Goal: Information Seeking & Learning: Learn about a topic

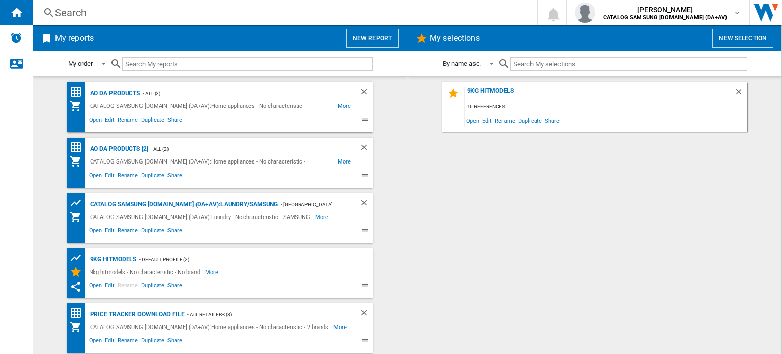
click at [157, 14] on div "Search" at bounding box center [282, 13] width 455 height 14
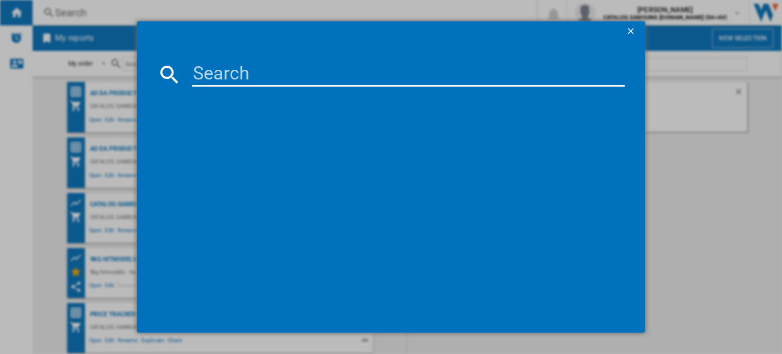
paste input "MS23K3513AK/EU"
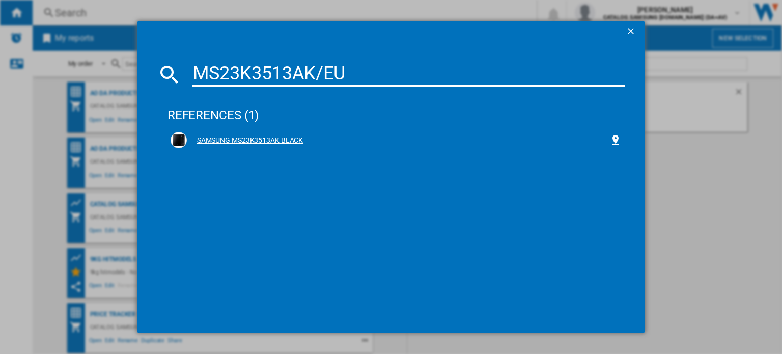
type input "MS23K3513AK/EU"
click at [284, 138] on div "SAMSUNG MS23K3513AK BLACK" at bounding box center [398, 140] width 423 height 10
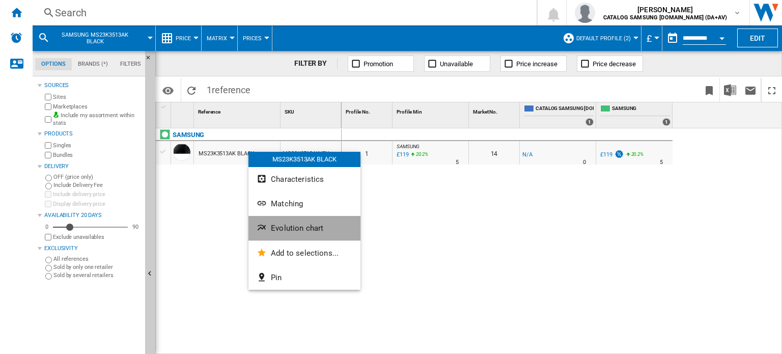
click at [305, 236] on button "Evolution chart" at bounding box center [304, 228] width 112 height 24
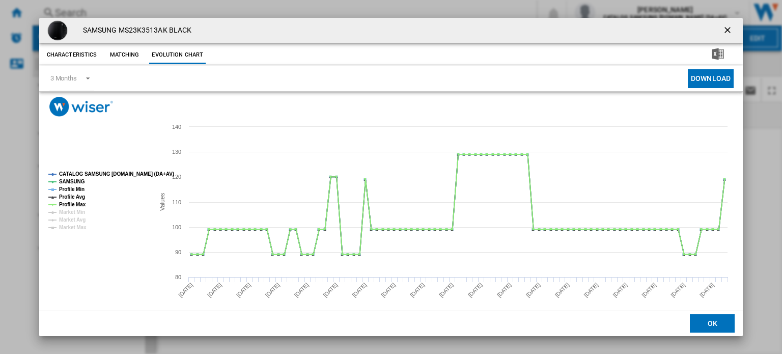
click at [722, 36] on ng-md-icon "getI18NText('BUTTONS.CLOSE_DIALOG')" at bounding box center [728, 31] width 12 height 12
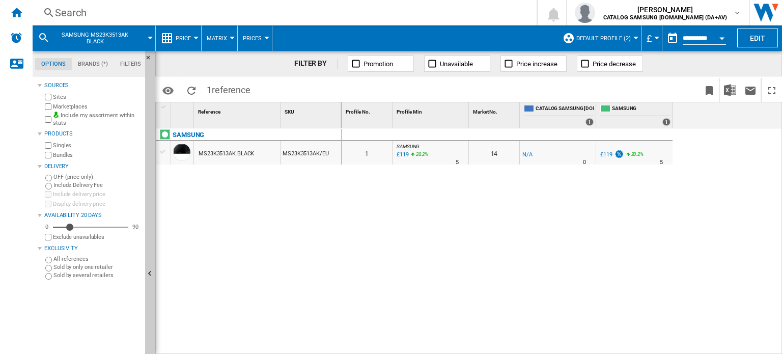
click at [610, 43] on button "Default profile (2)" at bounding box center [606, 37] width 60 height 25
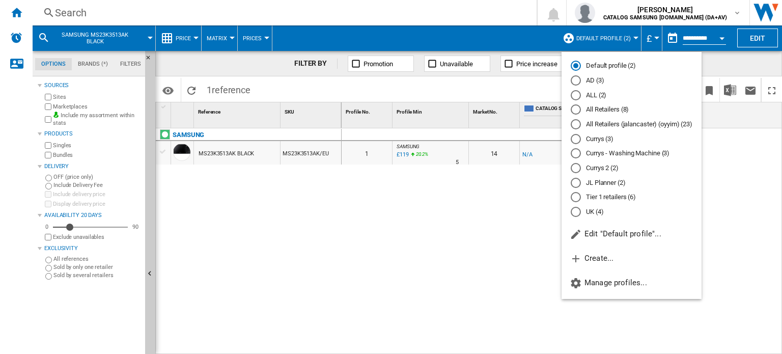
click at [602, 108] on md-radio-button "All Retailers (8)" at bounding box center [632, 110] width 122 height 10
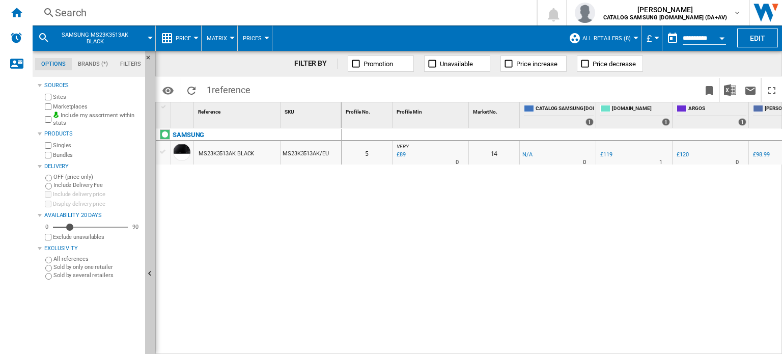
click at [624, 40] on span "All Retailers (8)" at bounding box center [606, 38] width 48 height 7
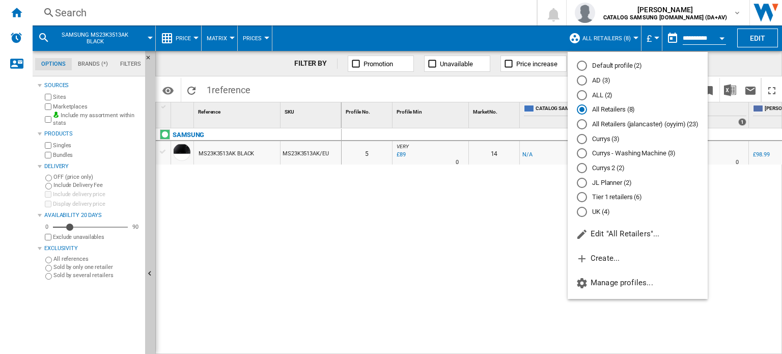
click at [638, 125] on md-radio-button "All Retailers (jalancaster) (oyyim) (23)" at bounding box center [638, 125] width 122 height 10
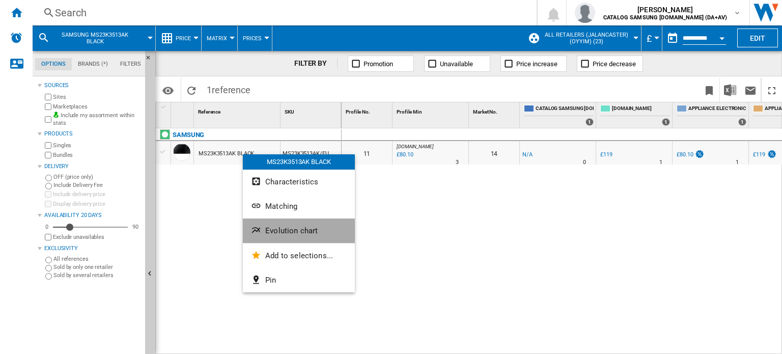
click at [289, 233] on span "Evolution chart" at bounding box center [291, 230] width 52 height 9
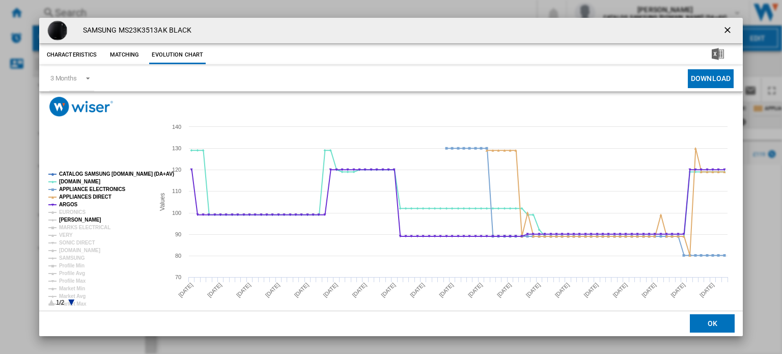
click at [72, 219] on tspan "[PERSON_NAME]" at bounding box center [80, 220] width 42 height 6
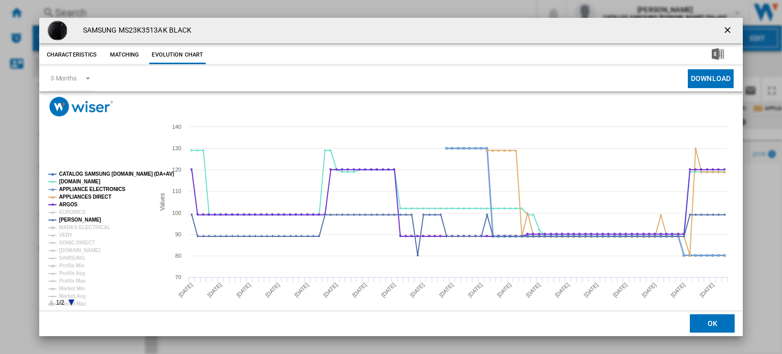
click at [108, 190] on tspan "APPLIANCE ELECTRONICS" at bounding box center [92, 189] width 67 height 6
click at [98, 197] on tspan "APPLIANCES DIRECT" at bounding box center [85, 197] width 52 height 6
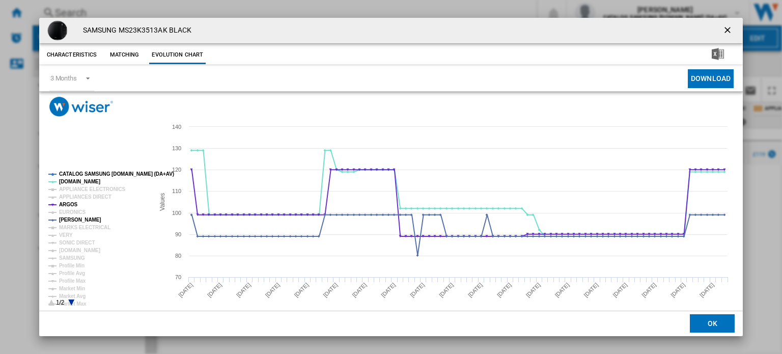
click at [718, 28] on button "Product popup" at bounding box center [728, 30] width 20 height 20
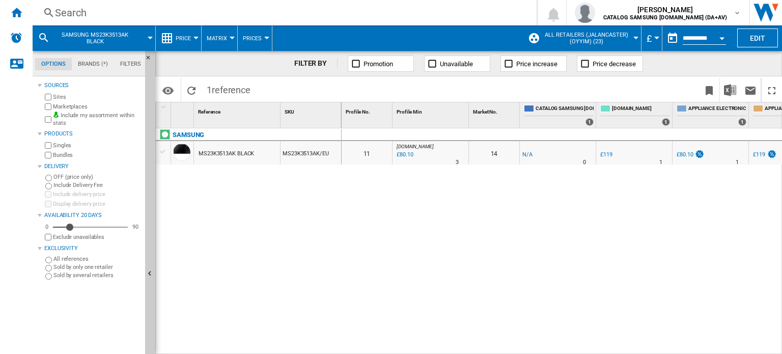
click at [76, 6] on div "Search" at bounding box center [282, 13] width 455 height 14
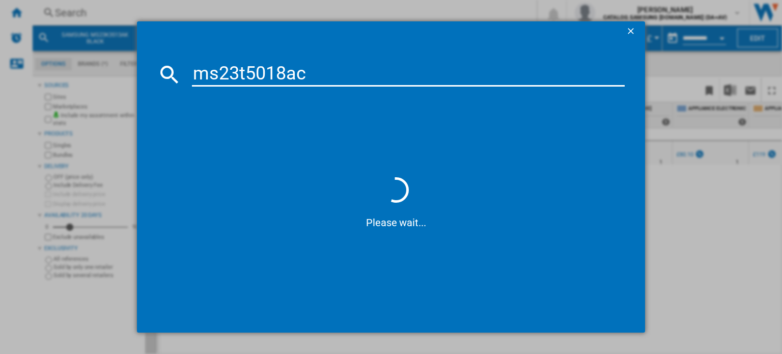
type input "ms23t5018ac"
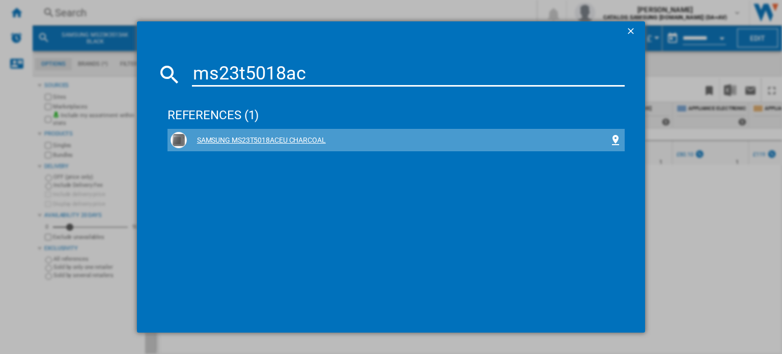
click at [280, 142] on div "SAMSUNG MS23T5018ACEU CHARCOAL" at bounding box center [398, 140] width 423 height 10
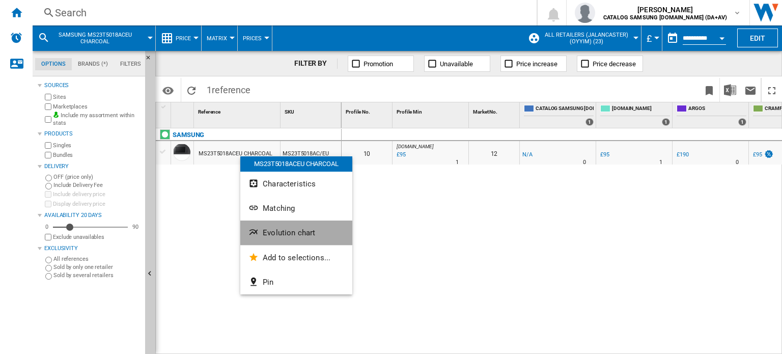
click at [302, 229] on span "Evolution chart" at bounding box center [289, 232] width 52 height 9
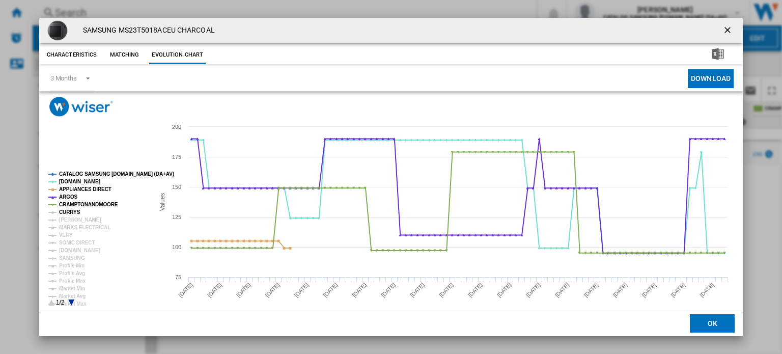
click at [69, 210] on tspan "CURRYS" at bounding box center [69, 212] width 21 height 6
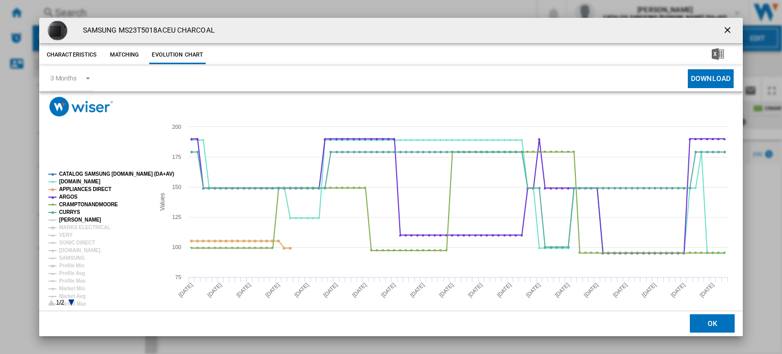
click at [79, 221] on tspan "[PERSON_NAME]" at bounding box center [80, 220] width 42 height 6
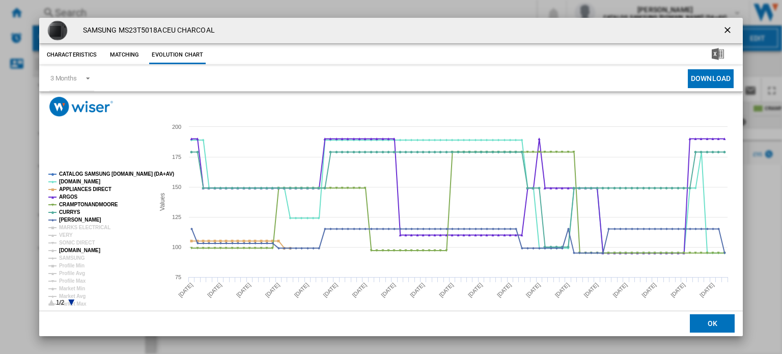
click at [93, 250] on tspan "[DOMAIN_NAME]" at bounding box center [79, 250] width 41 height 6
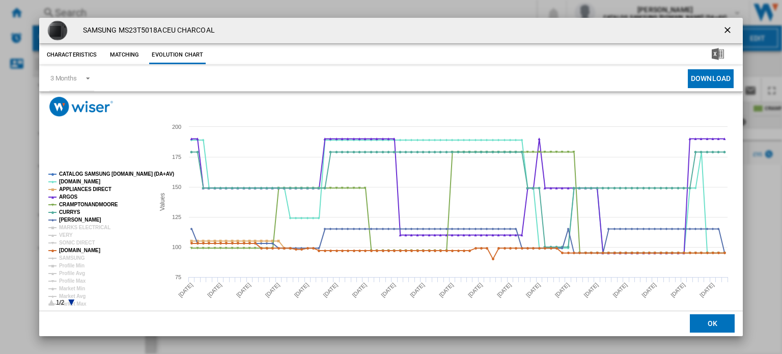
click at [85, 184] on rect "Product popup" at bounding box center [96, 238] width 105 height 143
click at [82, 191] on tspan "APPLIANCES DIRECT" at bounding box center [85, 189] width 52 height 6
click at [92, 205] on tspan "CRAMPTONANDMOORE" at bounding box center [88, 205] width 59 height 6
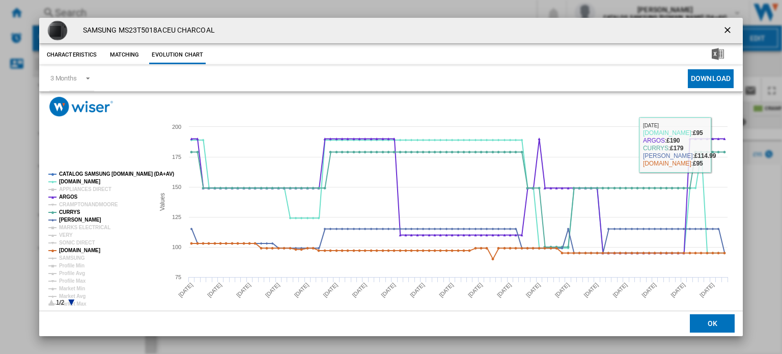
click at [722, 25] on ng-md-icon "getI18NText('BUTTONS.CLOSE_DIALOG')" at bounding box center [728, 31] width 12 height 12
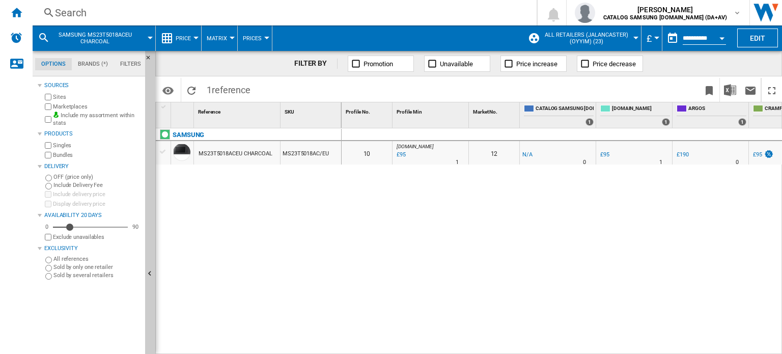
click at [59, 7] on div "Search" at bounding box center [282, 13] width 455 height 14
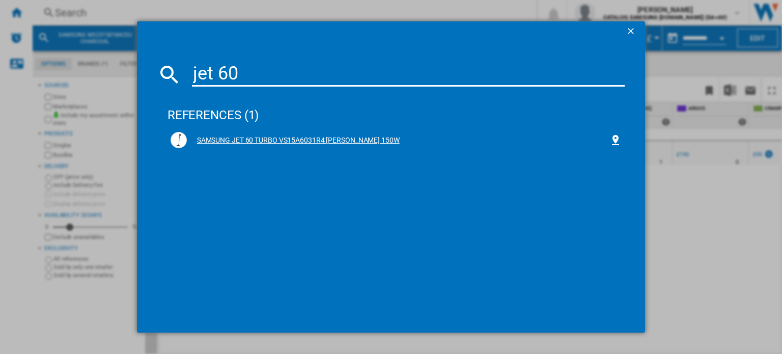
type input "jet 60"
click at [322, 141] on div "SAMSUNG JET 60 TURBO VS15A6031R4 [PERSON_NAME] 150W" at bounding box center [398, 140] width 423 height 10
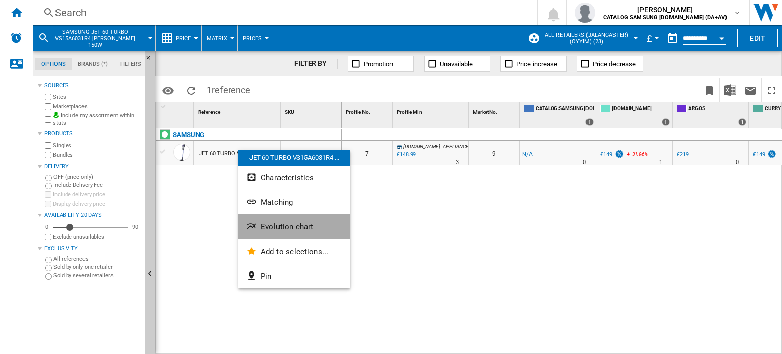
click at [297, 230] on span "Evolution chart" at bounding box center [287, 226] width 52 height 9
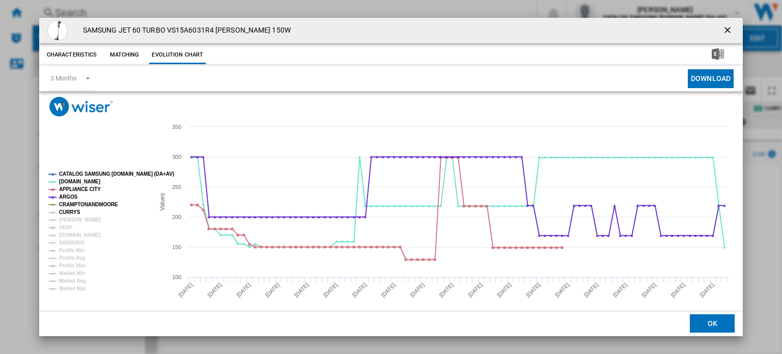
click at [74, 210] on tspan "CURRYS" at bounding box center [69, 212] width 21 height 6
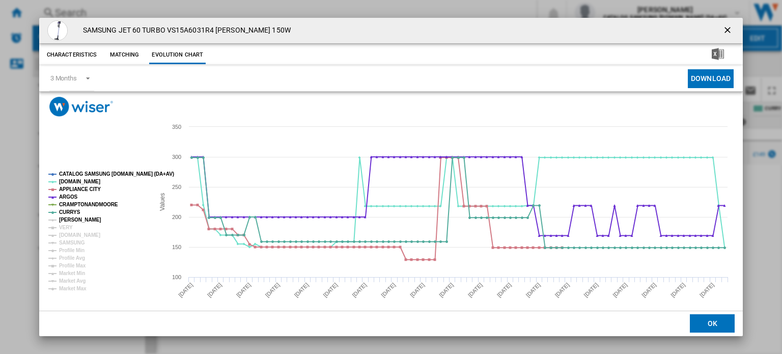
click at [77, 219] on tspan "[PERSON_NAME]" at bounding box center [80, 220] width 42 height 6
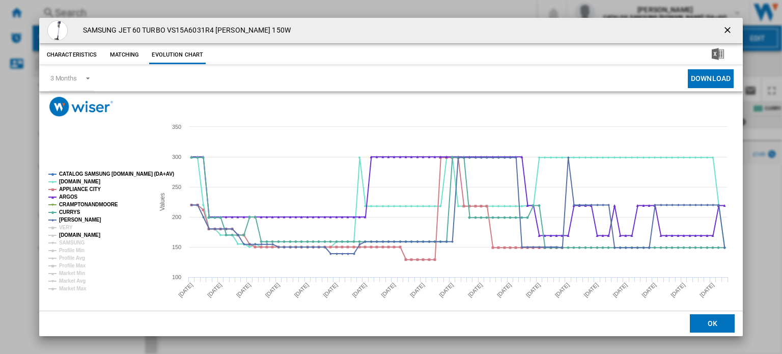
click at [96, 232] on tspan "[DOMAIN_NAME]" at bounding box center [79, 235] width 41 height 6
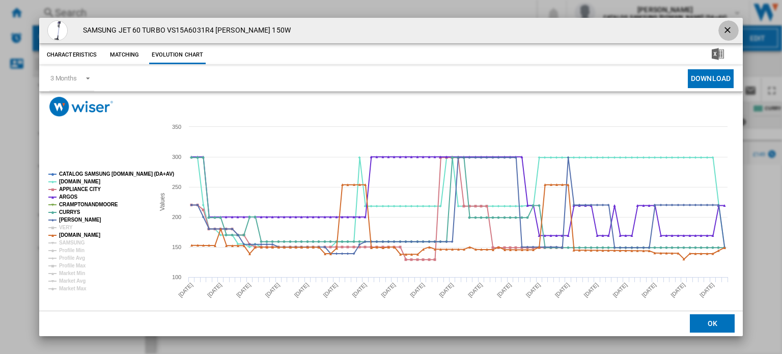
click at [724, 31] on ng-md-icon "getI18NText('BUTTONS.CLOSE_DIALOG')" at bounding box center [728, 31] width 12 height 12
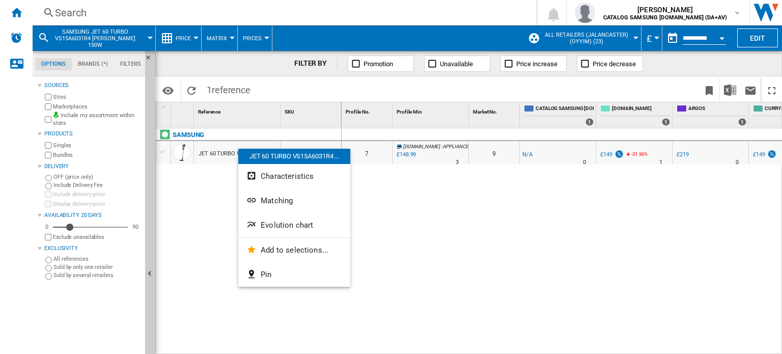
click at [417, 218] on div at bounding box center [391, 177] width 782 height 354
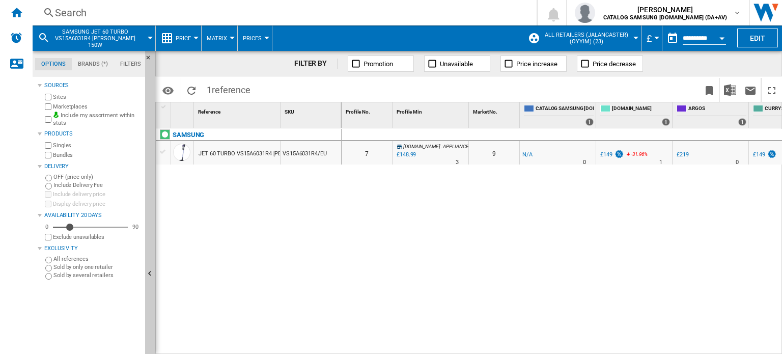
click at [105, 10] on div "Search" at bounding box center [282, 13] width 455 height 14
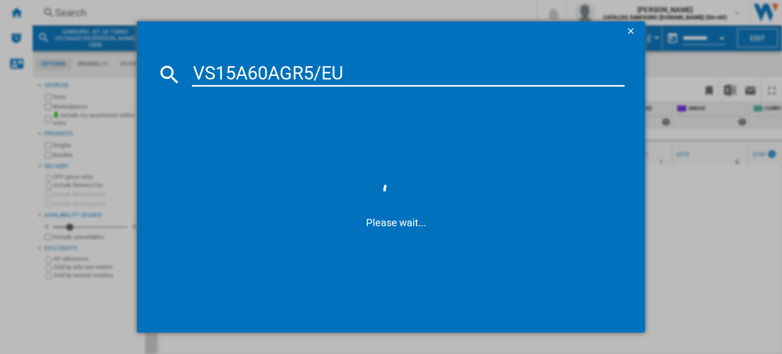
type input "VS15A60AGR5/EU"
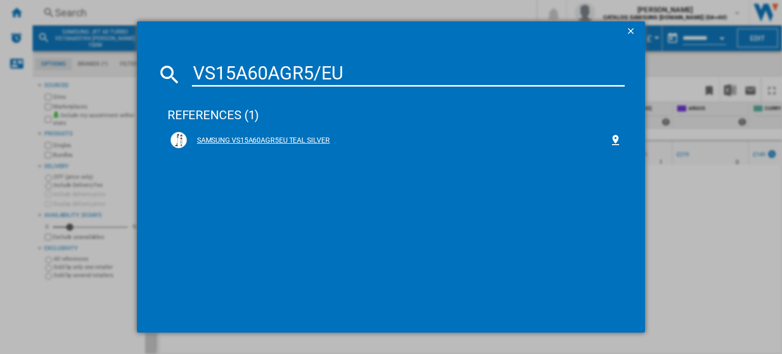
click at [307, 140] on div "SAMSUNG VS15A60AGR5EU TEAL SILVER" at bounding box center [398, 140] width 423 height 10
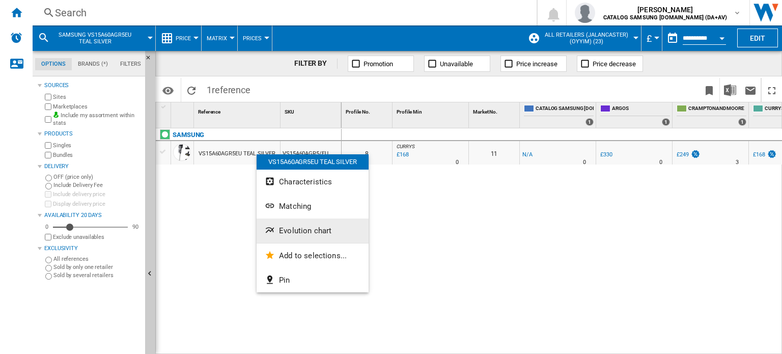
click at [312, 238] on button "Evolution chart" at bounding box center [313, 230] width 112 height 24
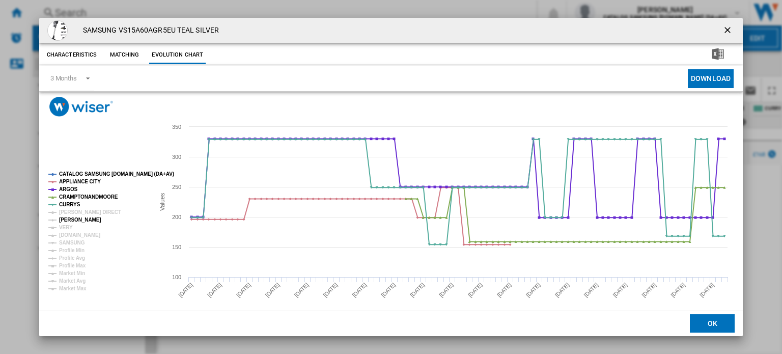
click at [82, 217] on tspan "[PERSON_NAME]" at bounding box center [80, 220] width 42 height 6
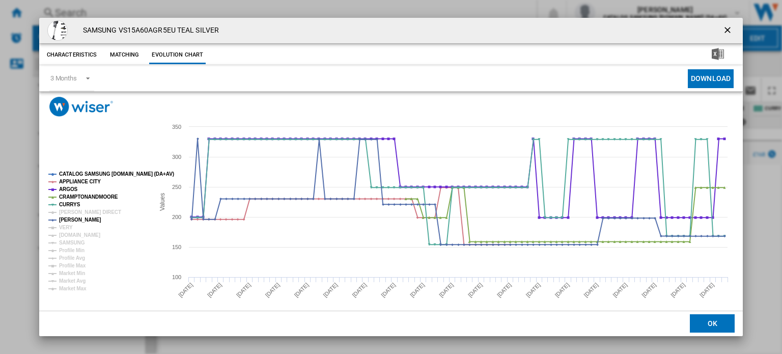
click at [76, 230] on rect "Product popup" at bounding box center [96, 231] width 105 height 128
click at [77, 234] on tspan "[DOMAIN_NAME]" at bounding box center [79, 235] width 41 height 6
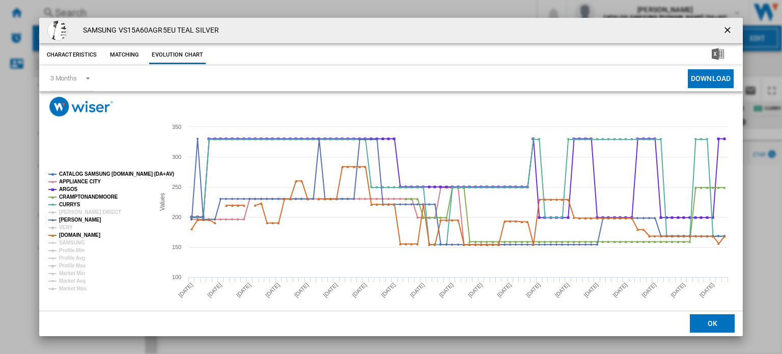
click at [722, 32] on ng-md-icon "getI18NText('BUTTONS.CLOSE_DIALOG')" at bounding box center [728, 31] width 12 height 12
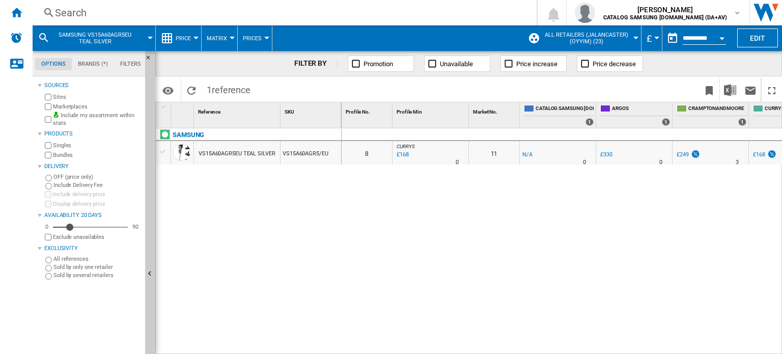
click at [399, 256] on div "0 0 8 CURRYS : -1.0 % £168 % N/A 0 CURRYS : 11 -1.0 % -£1 % N/A" at bounding box center [562, 241] width 441 height 227
drag, startPoint x: 439, startPoint y: 213, endPoint x: 432, endPoint y: 276, distance: 63.5
click at [437, 219] on div "0 0 8 CURRYS : -1.0 % £168 % N/A 0 CURRYS : 11 -1.0 % -£1 % N/A" at bounding box center [562, 241] width 441 height 227
click at [264, 206] on div "SAMSUNG VS15A60AGR5EU TEAL SILVER VS15A60AGR5/EU" at bounding box center [249, 238] width 186 height 221
click at [77, 10] on div "Search" at bounding box center [282, 13] width 455 height 14
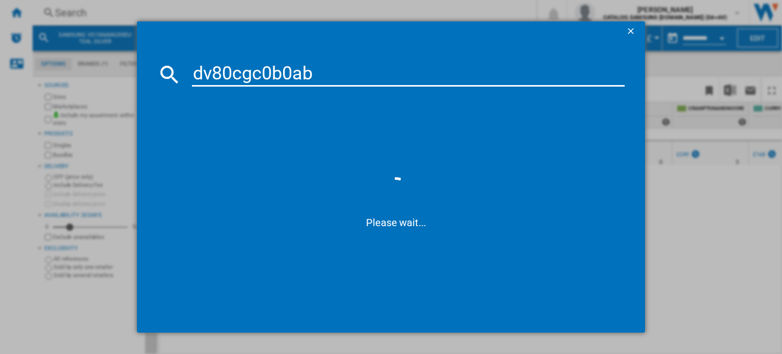
type input "dv80cgc0b0ab"
drag, startPoint x: 345, startPoint y: 80, endPoint x: 180, endPoint y: 48, distance: 167.6
click at [180, 48] on md-dialog-content "dv80cgc0b0ab Please wait..." at bounding box center [391, 187] width 508 height 291
click at [255, 70] on input at bounding box center [408, 74] width 433 height 24
drag, startPoint x: 255, startPoint y: 70, endPoint x: 500, endPoint y: 130, distance: 252.8
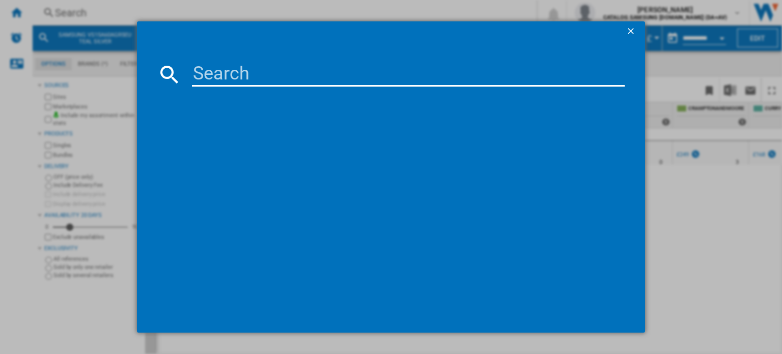
click at [475, 167] on div at bounding box center [390, 202] width 467 height 221
